Goal: Task Accomplishment & Management: Use online tool/utility

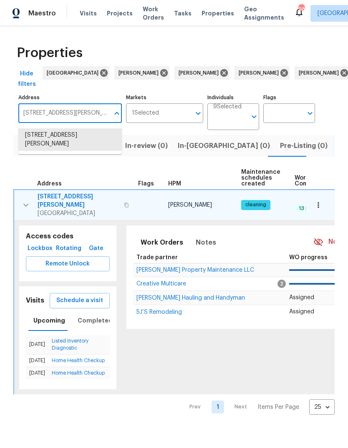
type input "4"
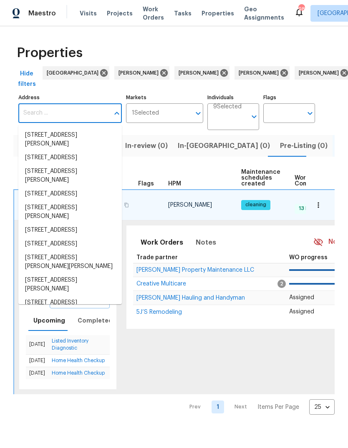
click at [317, 208] on icon "button" at bounding box center [318, 205] width 8 height 8
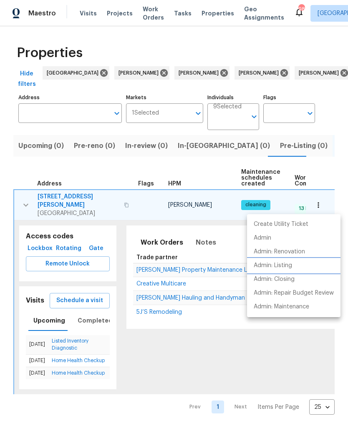
click at [288, 264] on p "Admin: Listing" at bounding box center [272, 265] width 38 height 9
click at [70, 115] on div at bounding box center [174, 224] width 348 height 448
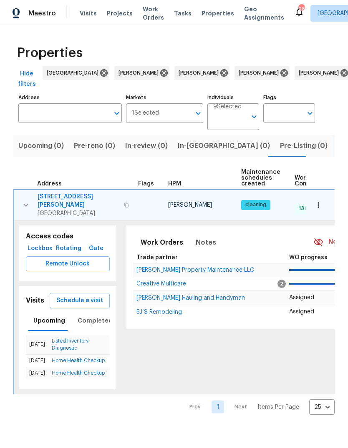
click at [70, 116] on input "Address" at bounding box center [63, 113] width 91 height 20
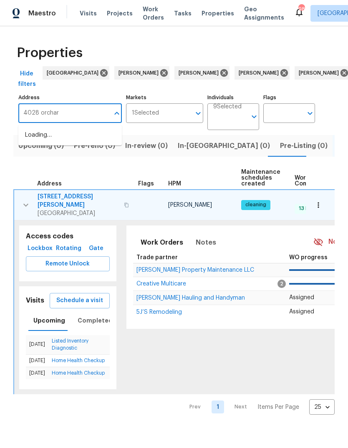
type input "4028 orchard"
click at [65, 136] on li "[STREET_ADDRESS]" at bounding box center [69, 135] width 103 height 14
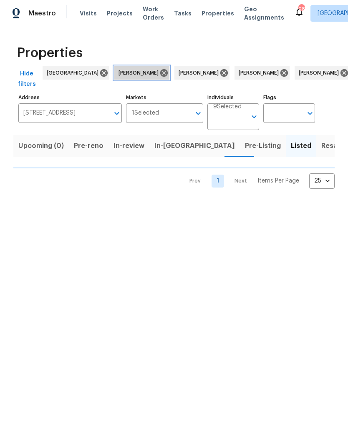
click at [159, 69] on icon at bounding box center [163, 72] width 9 height 9
click at [160, 71] on icon at bounding box center [164, 73] width 8 height 8
click at [160, 73] on icon at bounding box center [164, 73] width 8 height 8
click at [160, 74] on icon at bounding box center [164, 73] width 8 height 8
click at [160, 75] on icon at bounding box center [164, 73] width 8 height 8
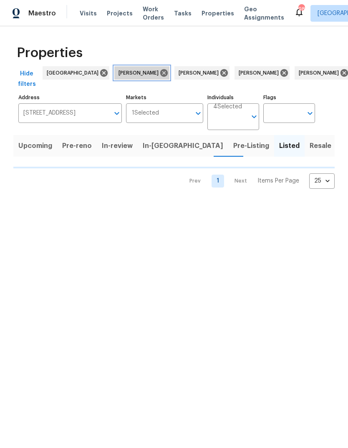
click at [160, 74] on icon at bounding box center [164, 73] width 8 height 8
click at [162, 72] on icon at bounding box center [166, 72] width 9 height 9
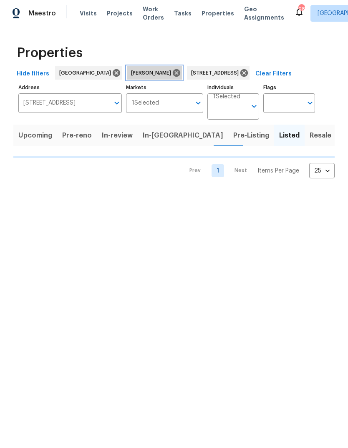
click at [172, 74] on icon at bounding box center [176, 72] width 9 height 9
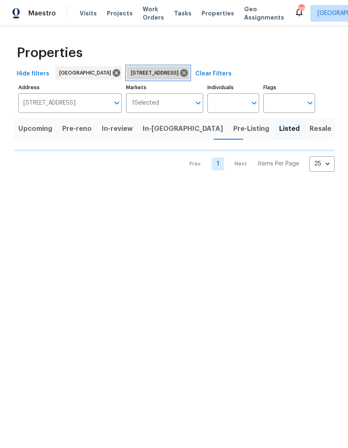
click at [188, 73] on icon at bounding box center [184, 73] width 8 height 8
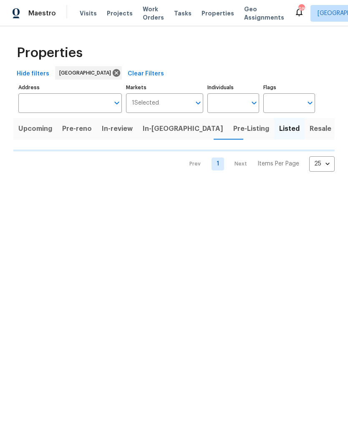
click at [67, 102] on input "Address" at bounding box center [63, 103] width 91 height 20
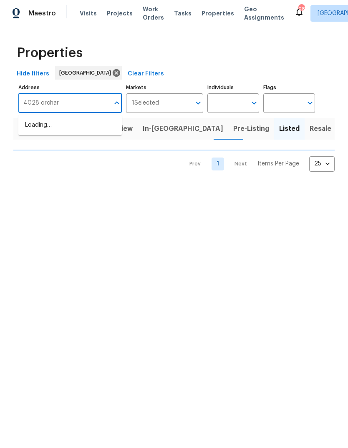
type input "4028 orchard"
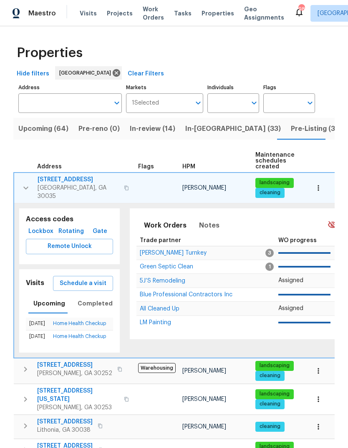
click at [77, 95] on input "Address" at bounding box center [63, 103] width 91 height 20
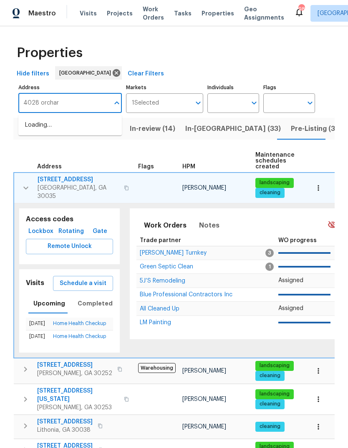
type input "4028 orchard"
click at [62, 132] on li "[STREET_ADDRESS]" at bounding box center [69, 125] width 103 height 14
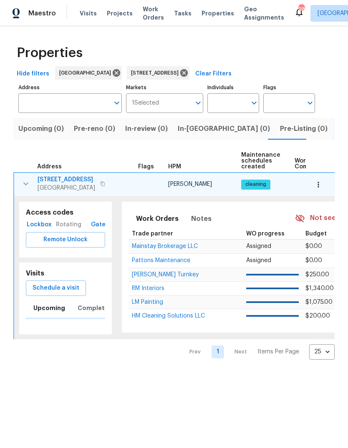
type input "[STREET_ADDRESS]"
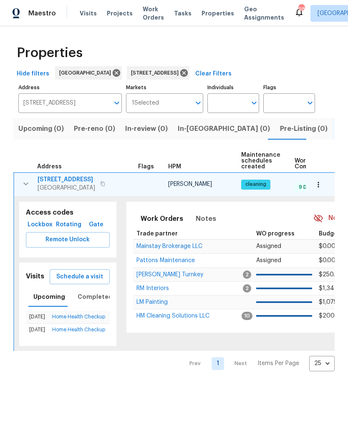
click at [85, 275] on span "Schedule a visit" at bounding box center [79, 277] width 47 height 10
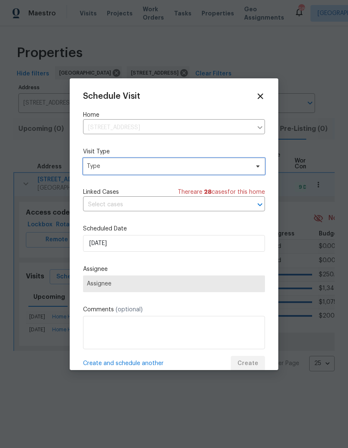
click at [168, 165] on span "Type" at bounding box center [168, 166] width 162 height 8
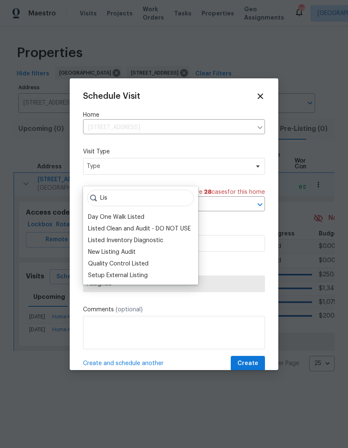
type input "Lis"
click at [155, 239] on div "Listed Inventory Diagnostic" at bounding box center [125, 240] width 75 height 8
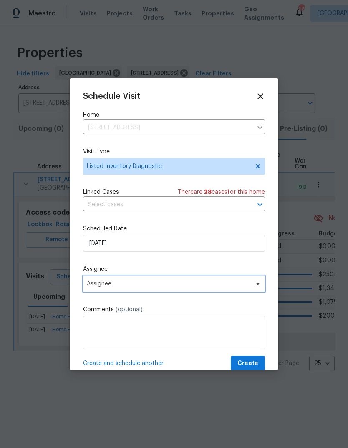
click at [149, 283] on span "Assignee" at bounding box center [168, 283] width 163 height 7
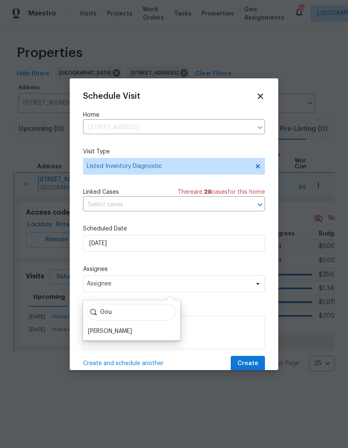
type input "Gou"
click at [132, 329] on div "[PERSON_NAME]" at bounding box center [110, 331] width 44 height 8
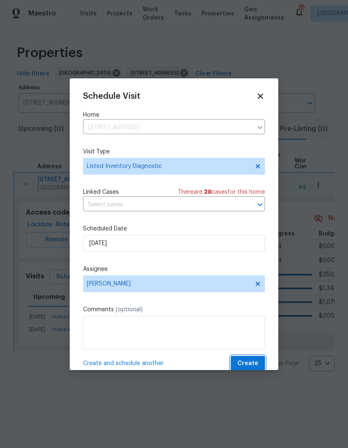
click at [245, 364] on span "Create" at bounding box center [247, 363] width 21 height 10
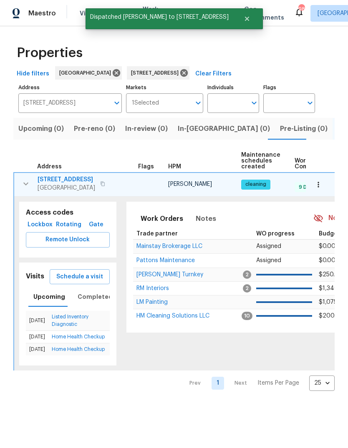
click at [322, 183] on icon "button" at bounding box center [318, 184] width 8 height 8
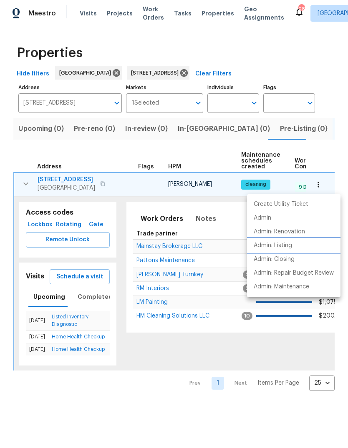
click at [288, 247] on p "Admin: Listing" at bounding box center [272, 245] width 38 height 9
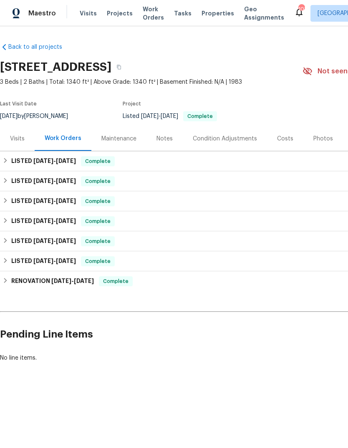
click at [17, 143] on div "Visits" at bounding box center [17, 138] width 35 height 25
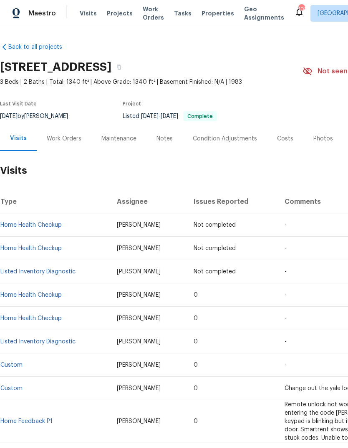
click at [62, 137] on div "Work Orders" at bounding box center [64, 139] width 35 height 8
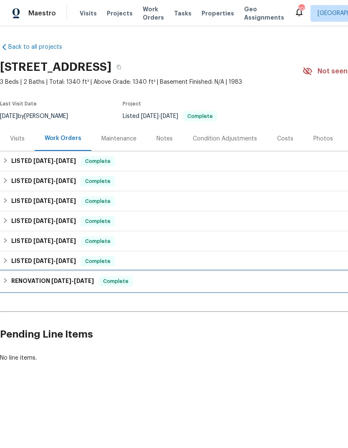
click at [14, 281] on h6 "RENOVATION [DATE] - [DATE]" at bounding box center [52, 281] width 83 height 10
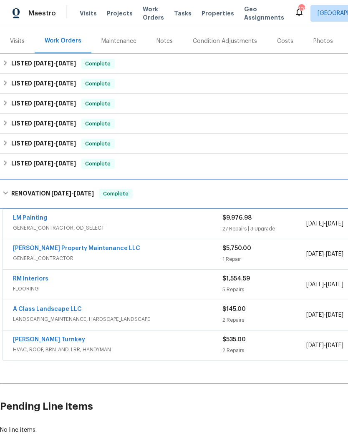
scroll to position [98, 0]
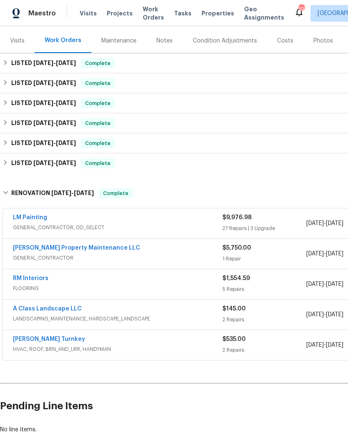
click at [144, 261] on span "GENERAL_CONTRACTOR" at bounding box center [117, 258] width 209 height 8
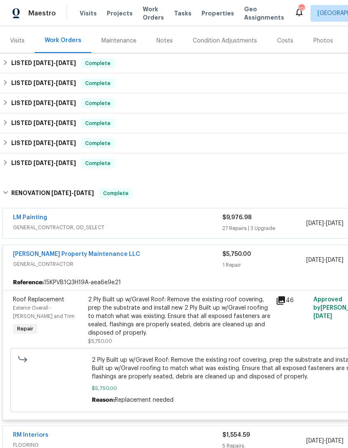
click at [148, 226] on span "GENERAL_CONTRACTOR, OD_SELECT" at bounding box center [117, 227] width 209 height 8
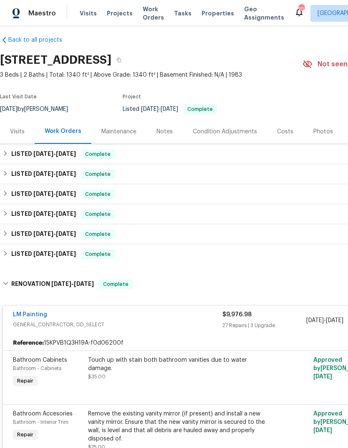
scroll to position [7, 0]
click at [20, 130] on div "Visits" at bounding box center [17, 132] width 15 height 8
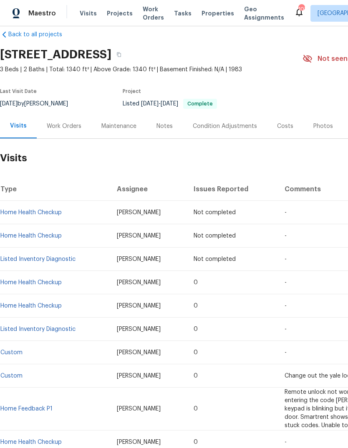
scroll to position [12, 0]
click at [72, 129] on div "Work Orders" at bounding box center [64, 127] width 35 height 8
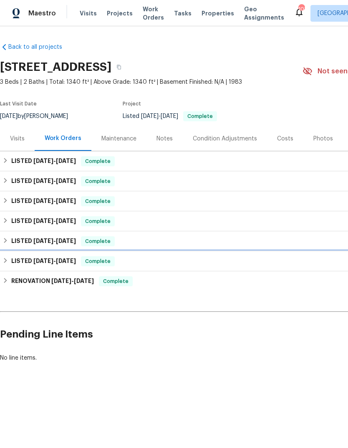
click at [10, 257] on div "LISTED 12/14/24 - 12/18/24 Complete" at bounding box center [236, 261] width 466 height 10
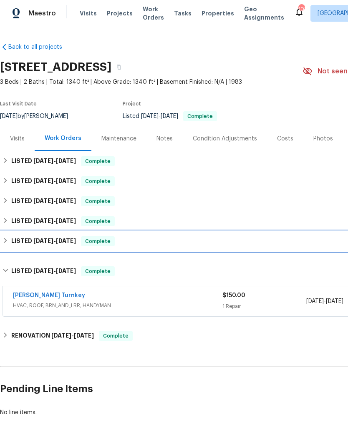
click at [10, 241] on div "LISTED 12/13/24 - 12/13/24 Complete" at bounding box center [236, 241] width 466 height 10
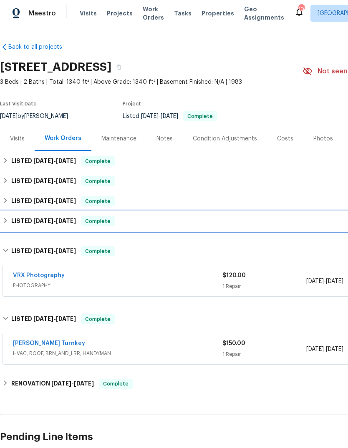
click at [7, 221] on icon at bounding box center [6, 221] width 6 height 6
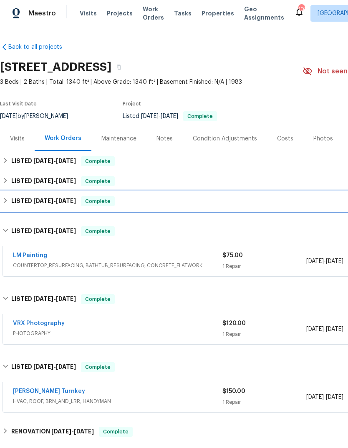
click at [9, 200] on div "LISTED 3/7/25 - 3/18/25 Complete" at bounding box center [236, 201] width 466 height 10
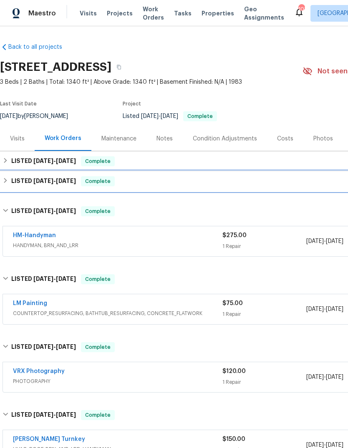
click at [9, 180] on div "LISTED 3/31/25 - 4/5/25 Complete" at bounding box center [236, 181] width 466 height 10
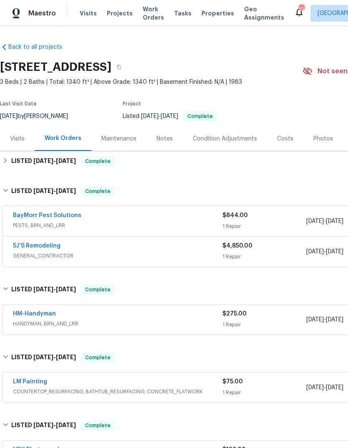
click at [156, 250] on div "5J’S Remodeling" at bounding box center [117, 247] width 209 height 10
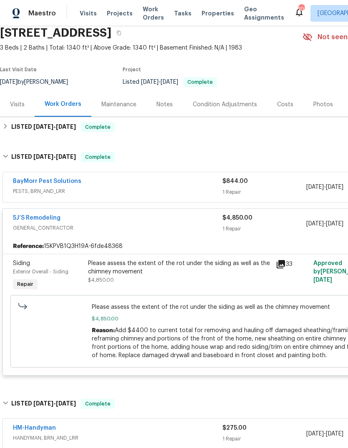
scroll to position [33, 0]
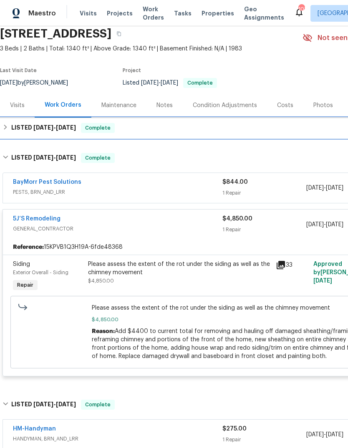
click at [10, 129] on div "LISTED 6/4/25 - 6/6/25 Complete" at bounding box center [236, 128] width 466 height 10
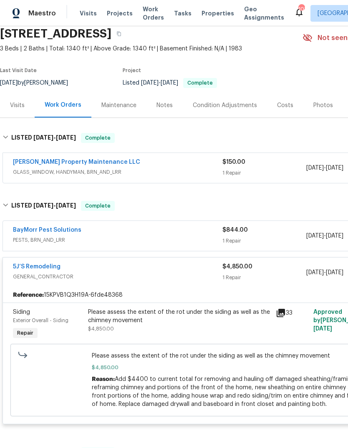
click at [170, 168] on span "GLASS_WINDOW, HANDYMAN, BRN_AND_LRR" at bounding box center [117, 172] width 209 height 8
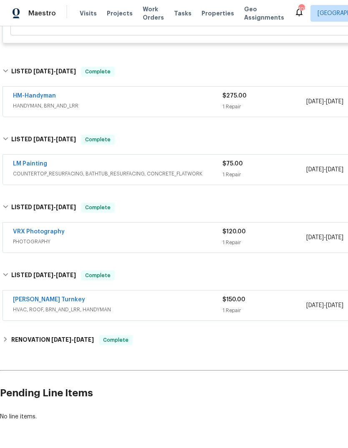
scroll to position [537, 0]
